Goal: Task Accomplishment & Management: Manage account settings

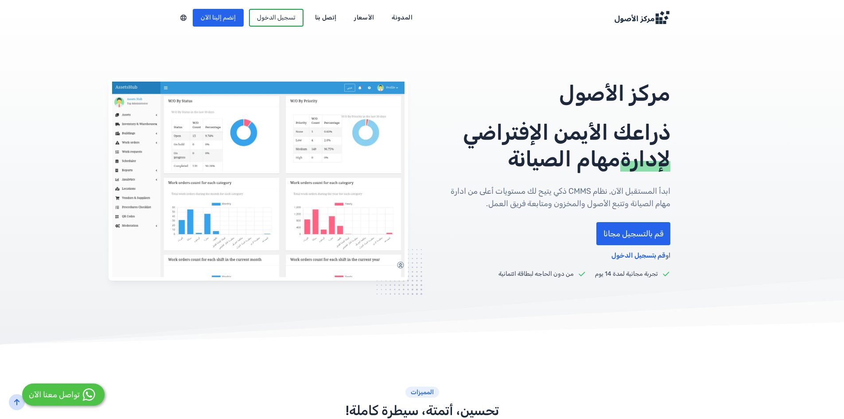
click at [365, 16] on link "الأسعار" at bounding box center [364, 18] width 32 height 14
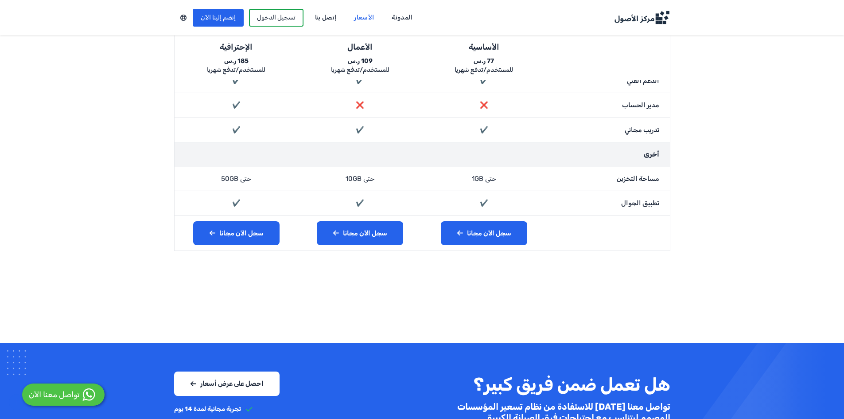
scroll to position [1108, 0]
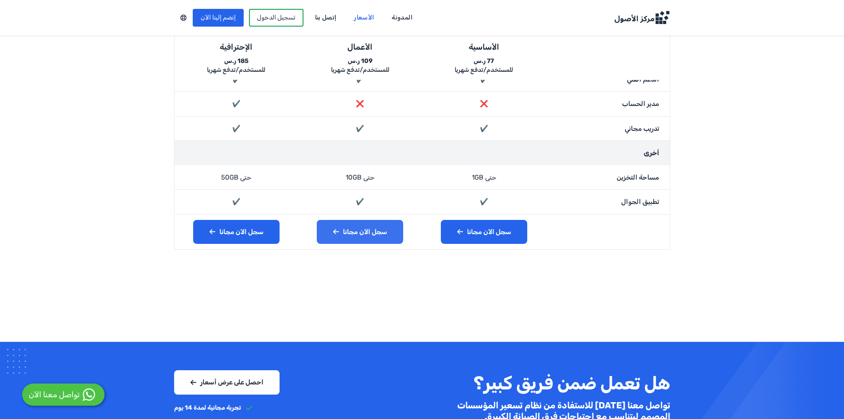
click at [359, 232] on link "سجل الآن مجانا" at bounding box center [360, 232] width 86 height 24
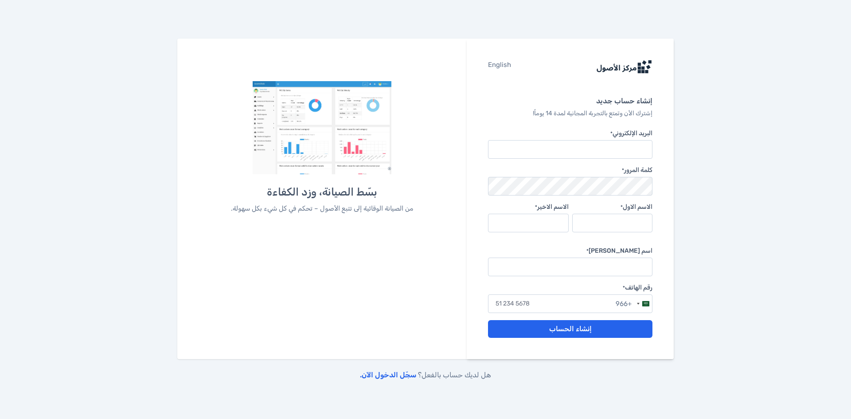
click at [380, 377] on link "سجّل الدخول الآن." at bounding box center [388, 374] width 56 height 8
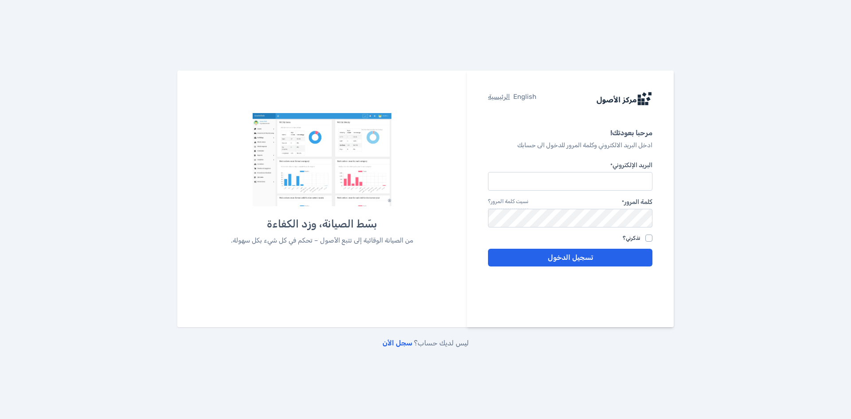
click at [405, 344] on link "سجل الأن" at bounding box center [397, 343] width 30 height 8
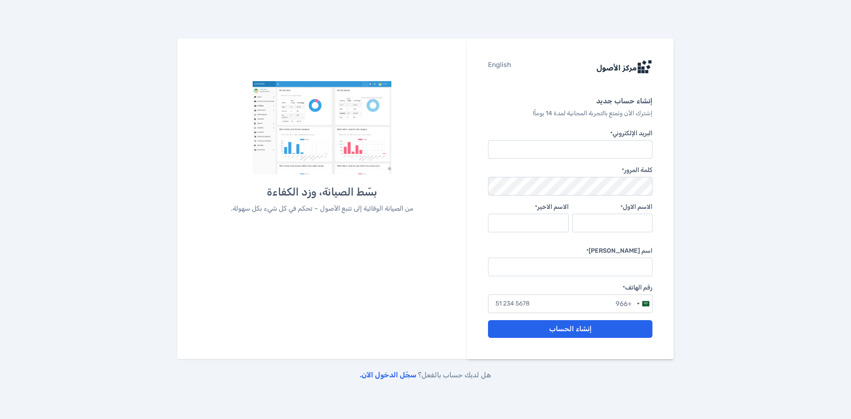
click at [601, 155] on input "البريد الإلكتروني *" at bounding box center [570, 149] width 164 height 19
type input "[PERSON_NAME][EMAIL_ADDRESS][DOMAIN_NAME]"
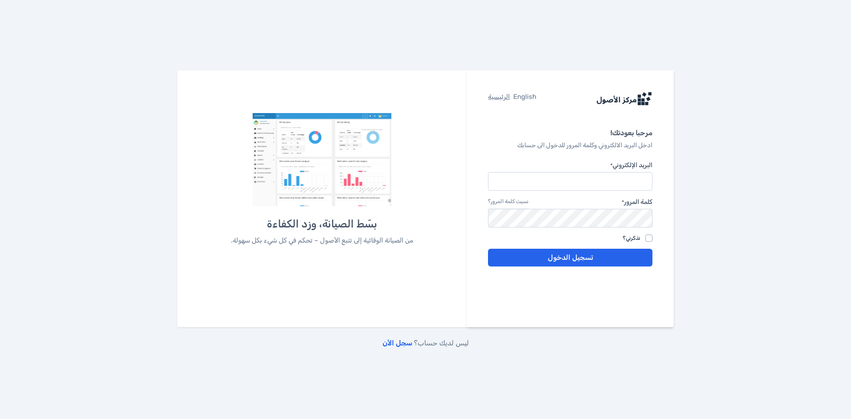
click at [523, 184] on input "البريد الإلكتروني *" at bounding box center [570, 181] width 164 height 19
type input "[PERSON_NAME][EMAIL_ADDRESS][DOMAIN_NAME]"
click at [526, 204] on link "نسيت كلمة المرور؟" at bounding box center [508, 203] width 40 height 11
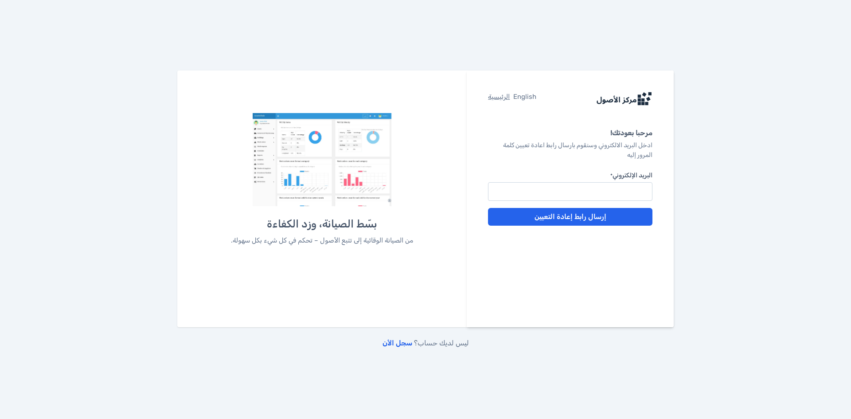
drag, startPoint x: 0, startPoint y: 0, endPoint x: 541, endPoint y: 196, distance: 575.5
click at [541, 196] on input "البريد الإلكتروني *" at bounding box center [570, 191] width 164 height 19
type input "[EMAIL_ADDRESS][DOMAIN_NAME]"
click at [554, 217] on button "إرسال رابط إعادة التعيين" at bounding box center [570, 217] width 164 height 18
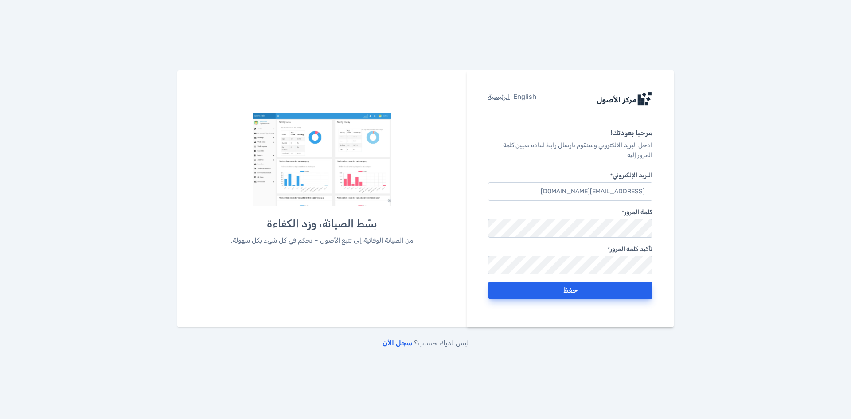
click at [589, 294] on button "حفظ" at bounding box center [570, 290] width 164 height 18
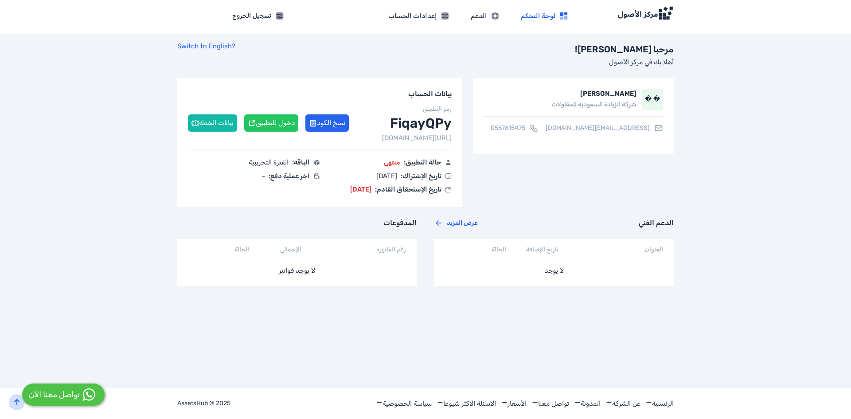
click at [272, 124] on button "دخول للتطبيق" at bounding box center [271, 122] width 54 height 17
click at [258, 123] on button "دخول للتطبيق" at bounding box center [271, 122] width 54 height 17
drag, startPoint x: 643, startPoint y: 18, endPoint x: 609, endPoint y: 28, distance: 35.6
click at [643, 18] on img at bounding box center [645, 13] width 57 height 14
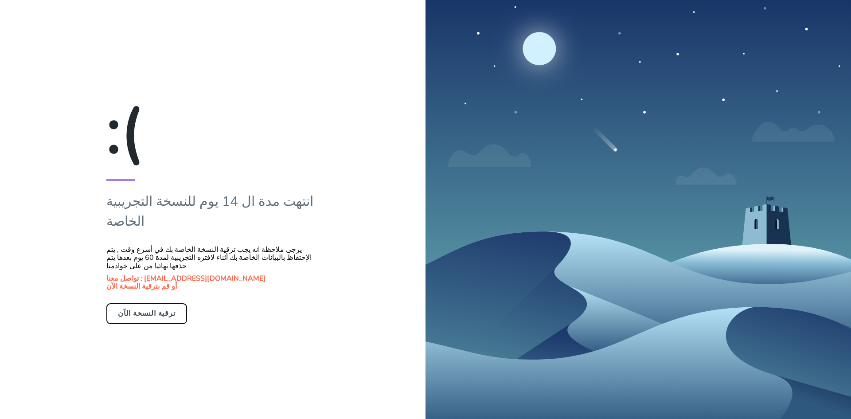
click at [160, 303] on button "ترقية النسخة الآن" at bounding box center [146, 313] width 81 height 20
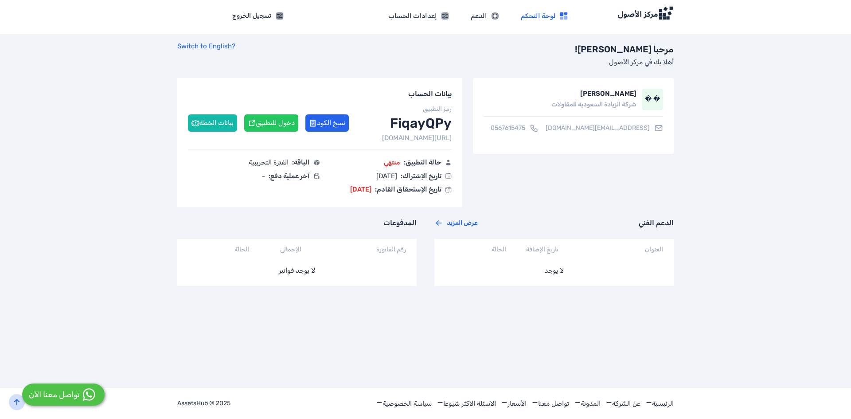
click at [659, 12] on img at bounding box center [645, 13] width 57 height 14
click at [429, 15] on span "إعدادات الحساب" at bounding box center [412, 16] width 49 height 10
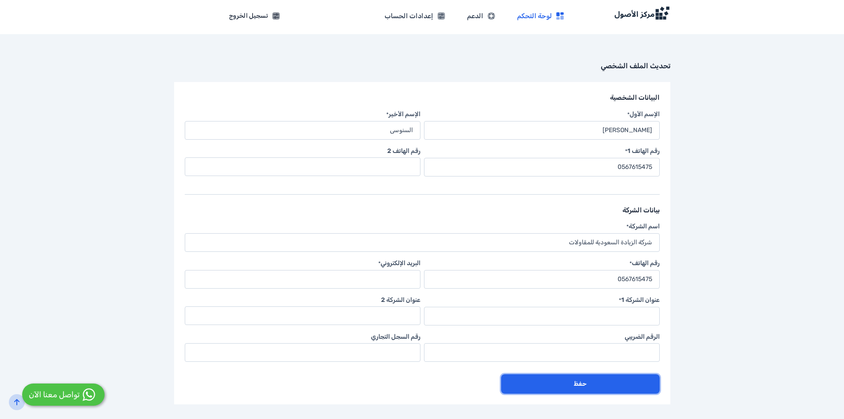
click at [536, 388] on button "حفظ" at bounding box center [580, 383] width 158 height 19
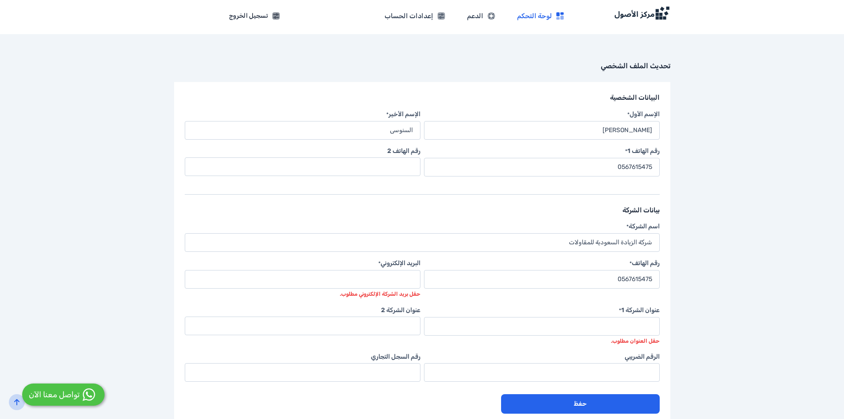
click at [51, 399] on div "تواصل معنا الآن" at bounding box center [54, 395] width 51 height 12
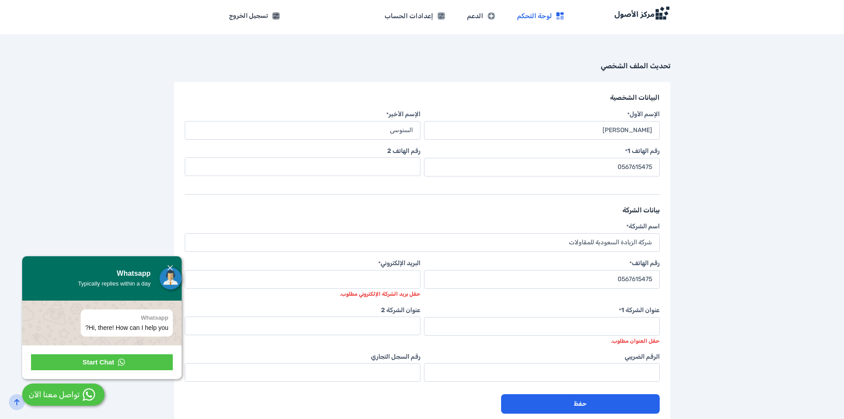
click at [130, 360] on link "Start Chat" at bounding box center [102, 362] width 142 height 16
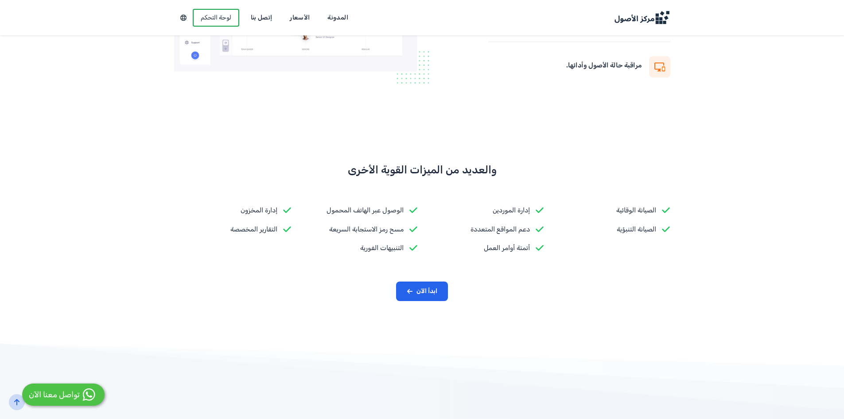
scroll to position [812, 0]
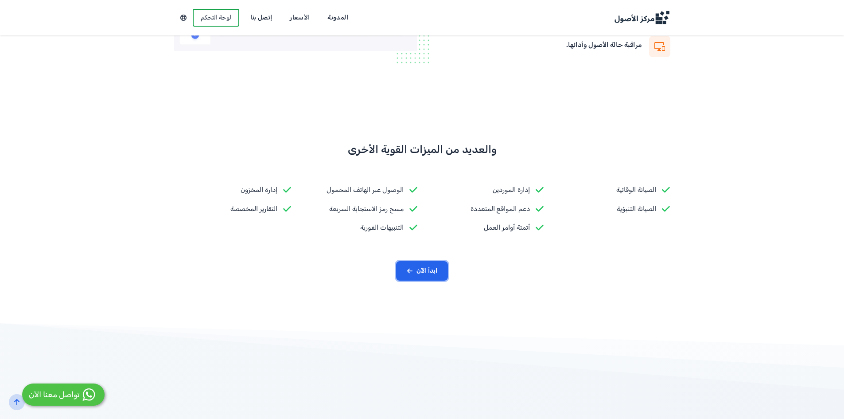
click at [427, 271] on link "ابدأ الآن" at bounding box center [422, 270] width 52 height 19
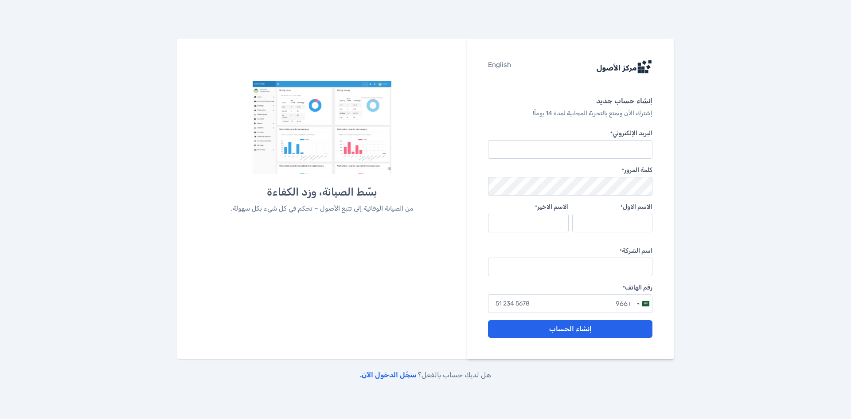
click at [390, 377] on link "سجّل الدخول الآن." at bounding box center [388, 374] width 56 height 8
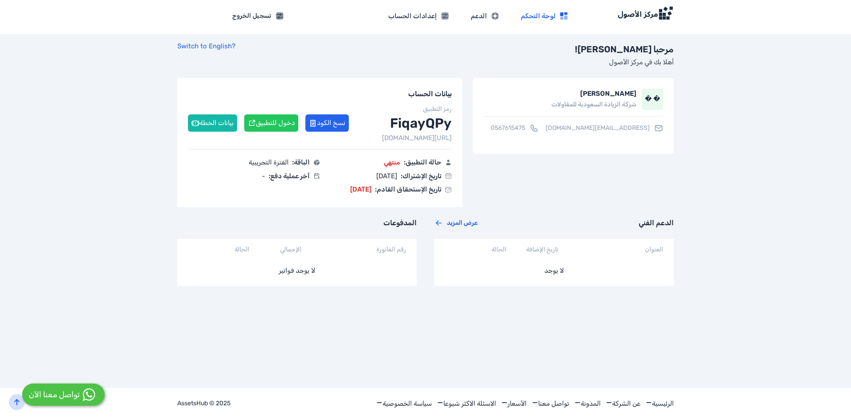
click at [274, 123] on button "دخول للتطبيق" at bounding box center [271, 122] width 54 height 17
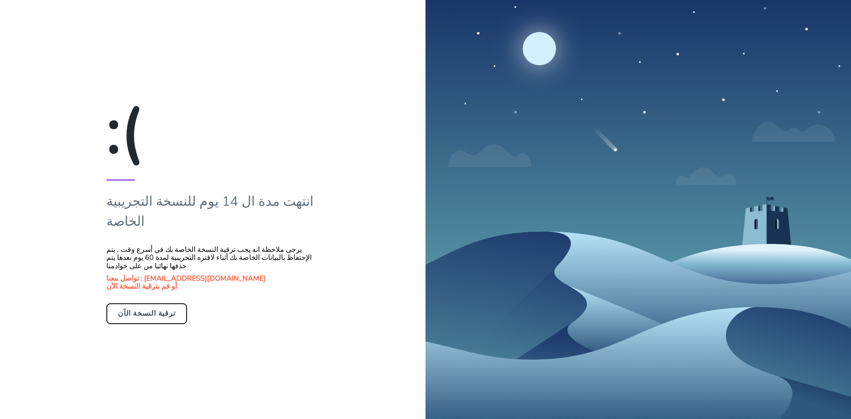
click at [151, 308] on button "ترقية النسخة الآن" at bounding box center [146, 313] width 81 height 20
